Goal: Task Accomplishment & Management: Manage account settings

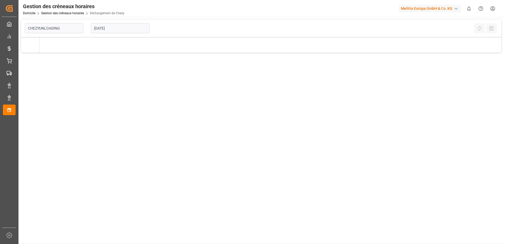
type input "Chezy Unloading"
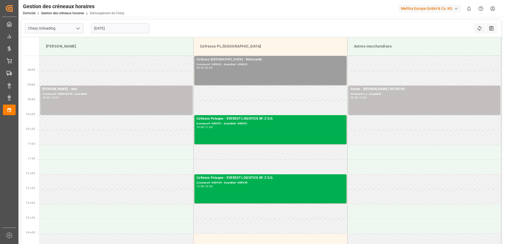
click at [239, 68] on div "08:00 - 09:00" at bounding box center [271, 68] width 148 height 3
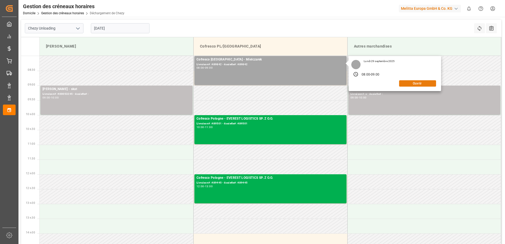
click at [412, 83] on button "Ouvrir" at bounding box center [417, 83] width 37 height 6
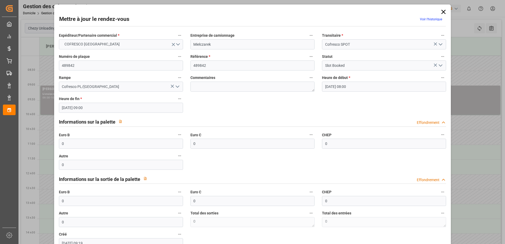
click at [440, 65] on icon "Ouvrir le menu" at bounding box center [441, 65] width 6 height 6
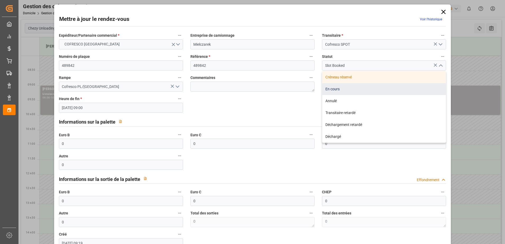
click at [346, 87] on div "En cours" at bounding box center [385, 89] width 124 height 12
type input "In Progress"
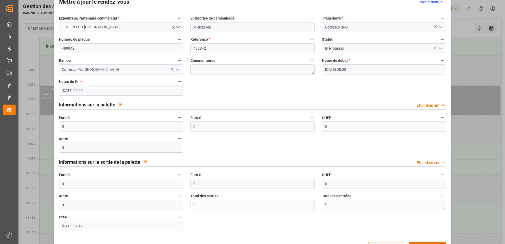
scroll to position [35, 0]
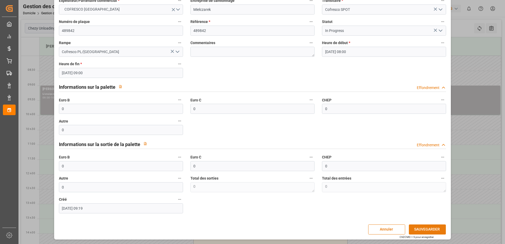
click at [425, 228] on button "SAUVEGARDER" at bounding box center [427, 230] width 37 height 10
